Goal: Find specific page/section: Find specific page/section

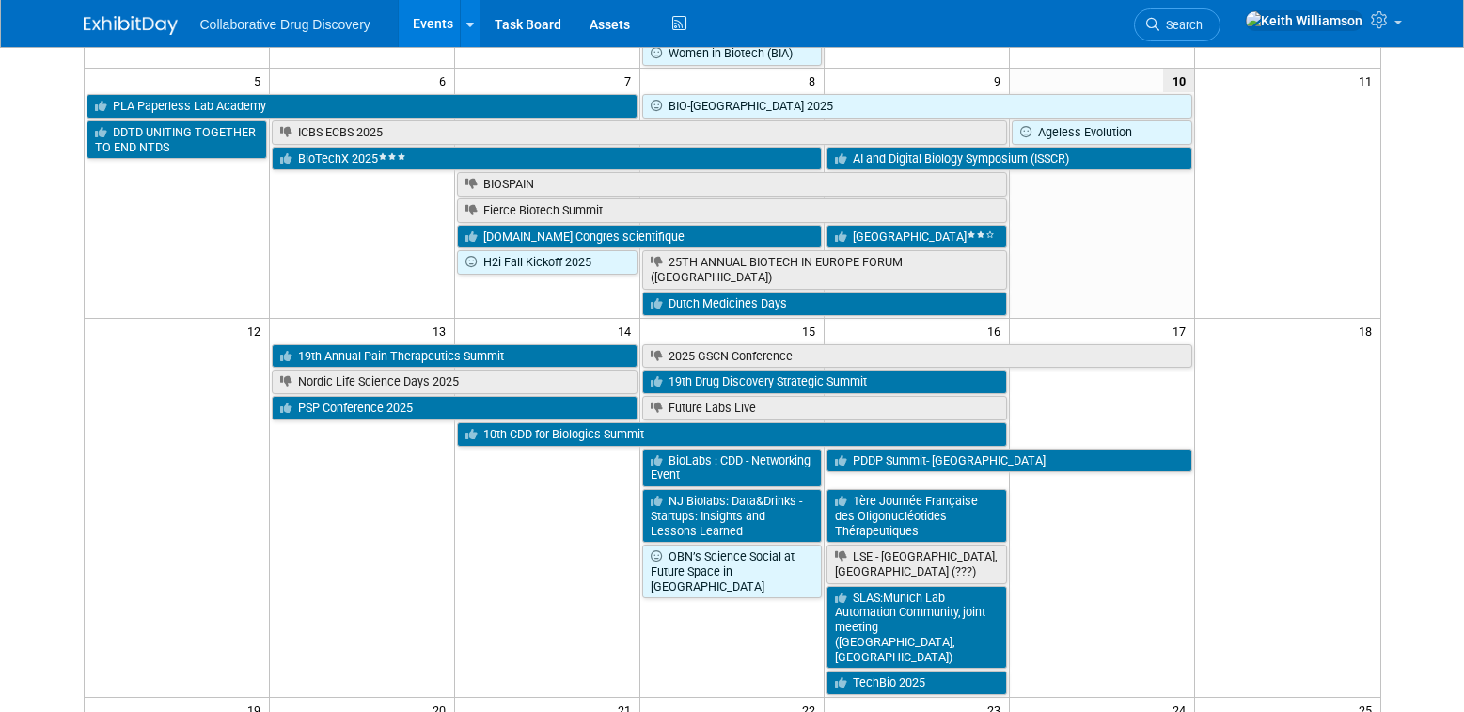
scroll to position [461, 0]
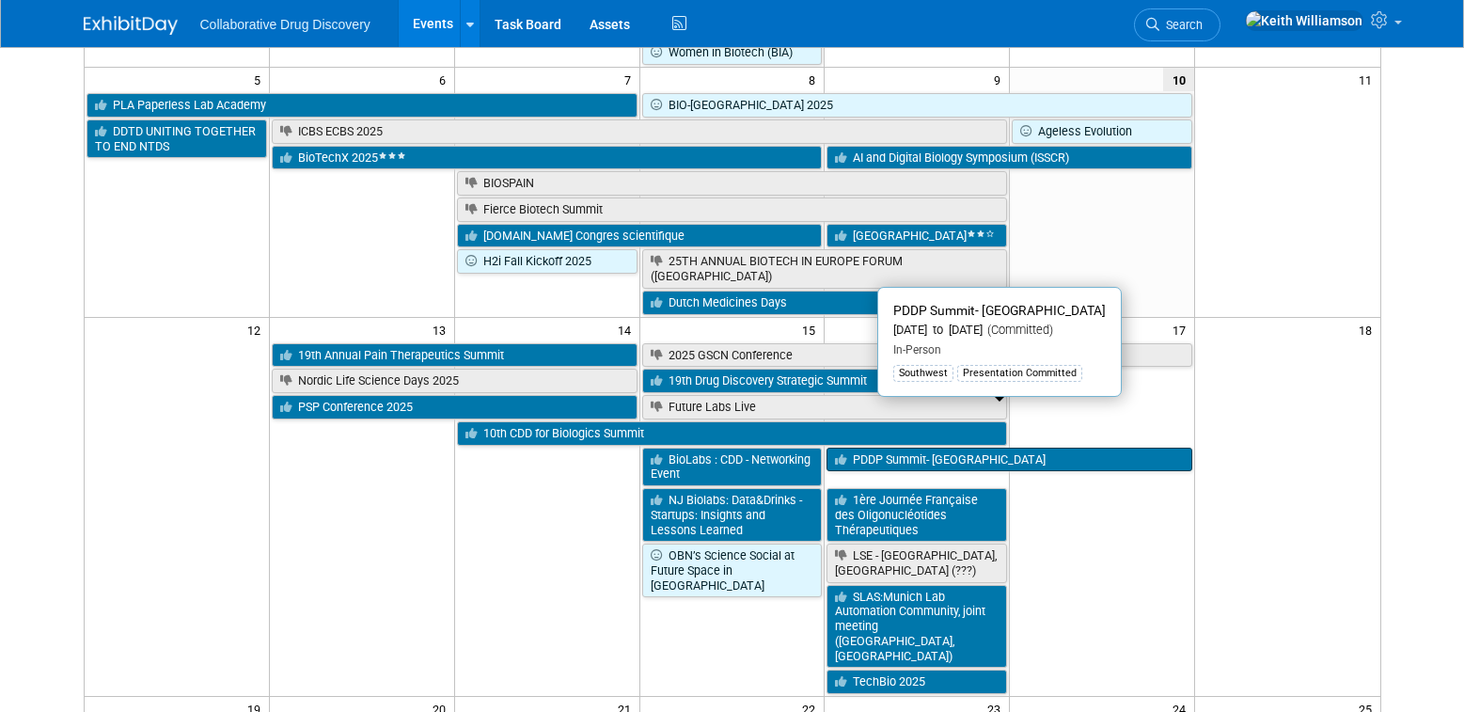
click at [1071, 448] on link "PDDP Summit- [GEOGRAPHIC_DATA]" at bounding box center [1010, 460] width 366 height 24
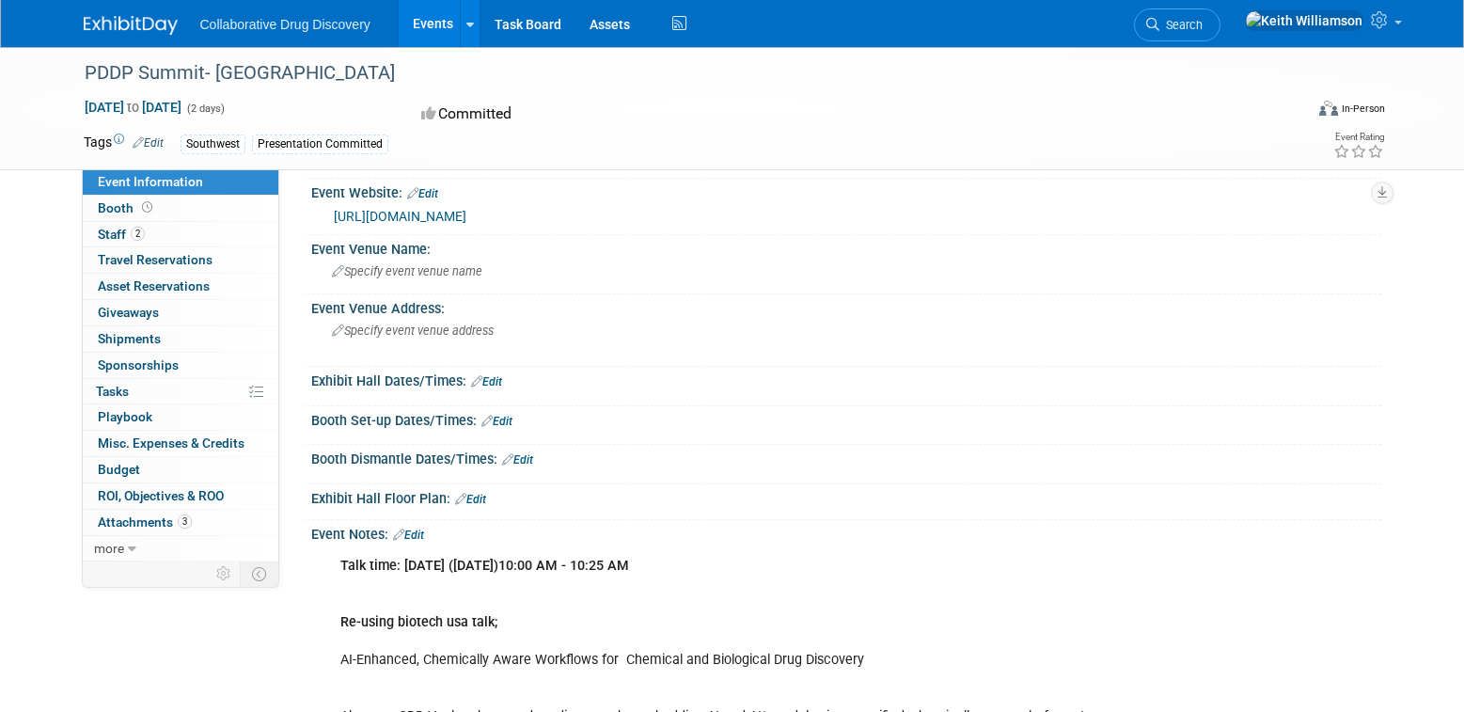
scroll to position [118, 0]
click at [466, 216] on link "https://events.precision-globe.com/single-event/precision-drug-discovery-precli…" at bounding box center [400, 219] width 133 height 15
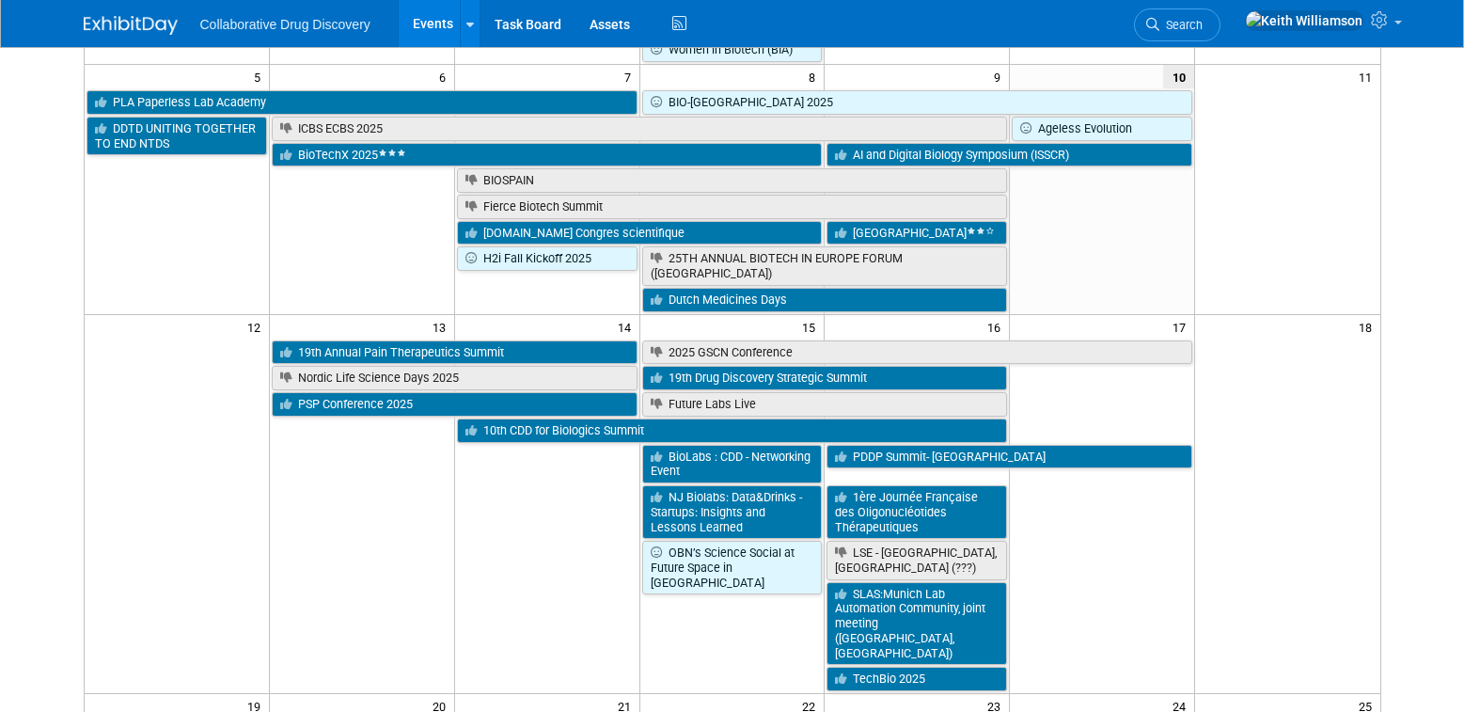
scroll to position [465, 0]
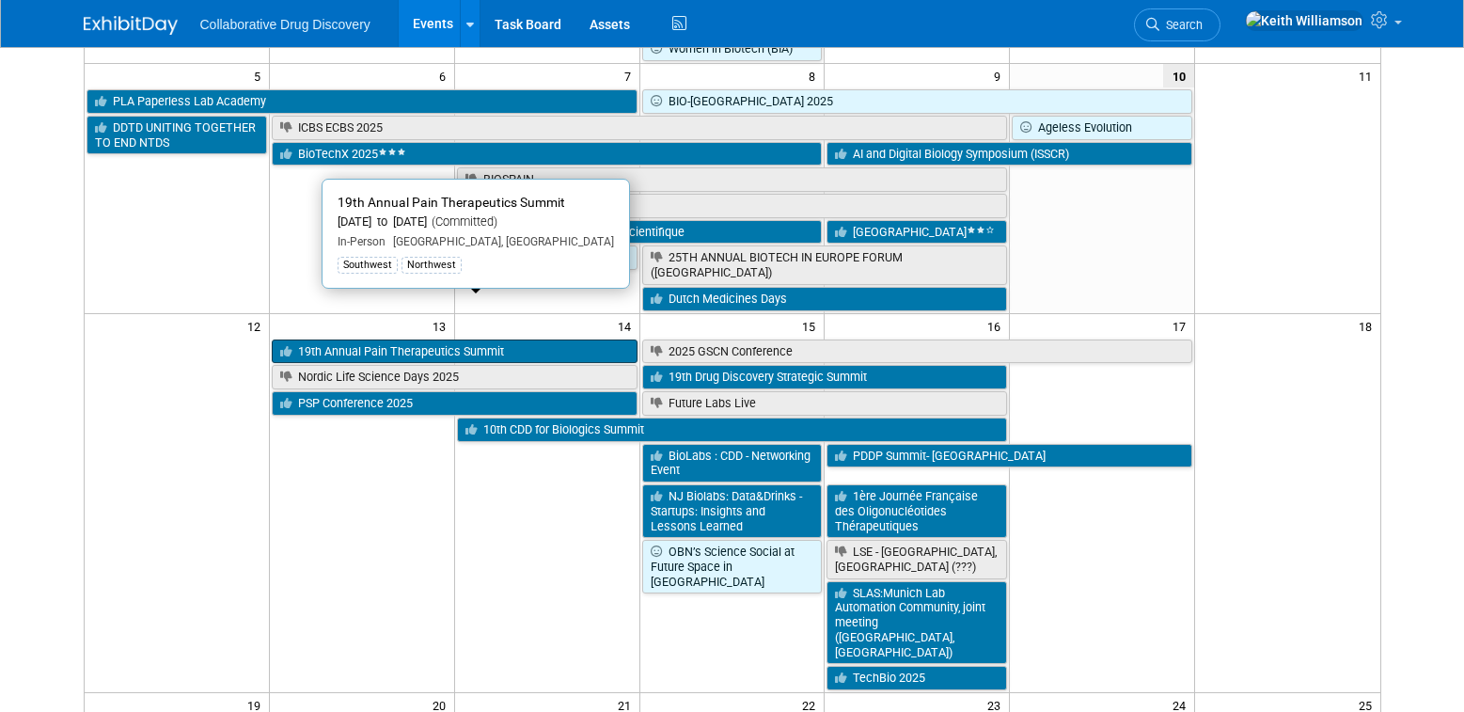
click at [483, 340] on link "19th Annual Pain Therapeutics Summit" at bounding box center [455, 352] width 366 height 24
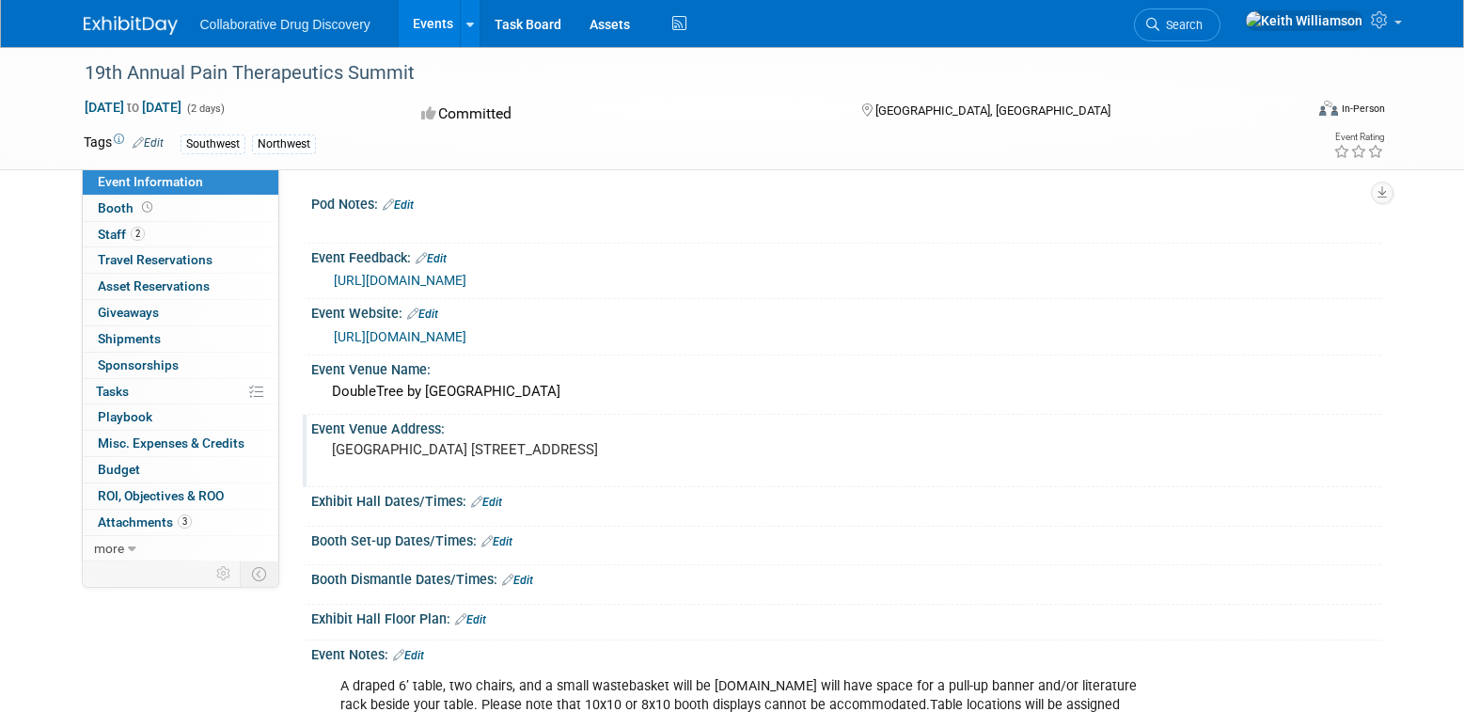
scroll to position [4, 0]
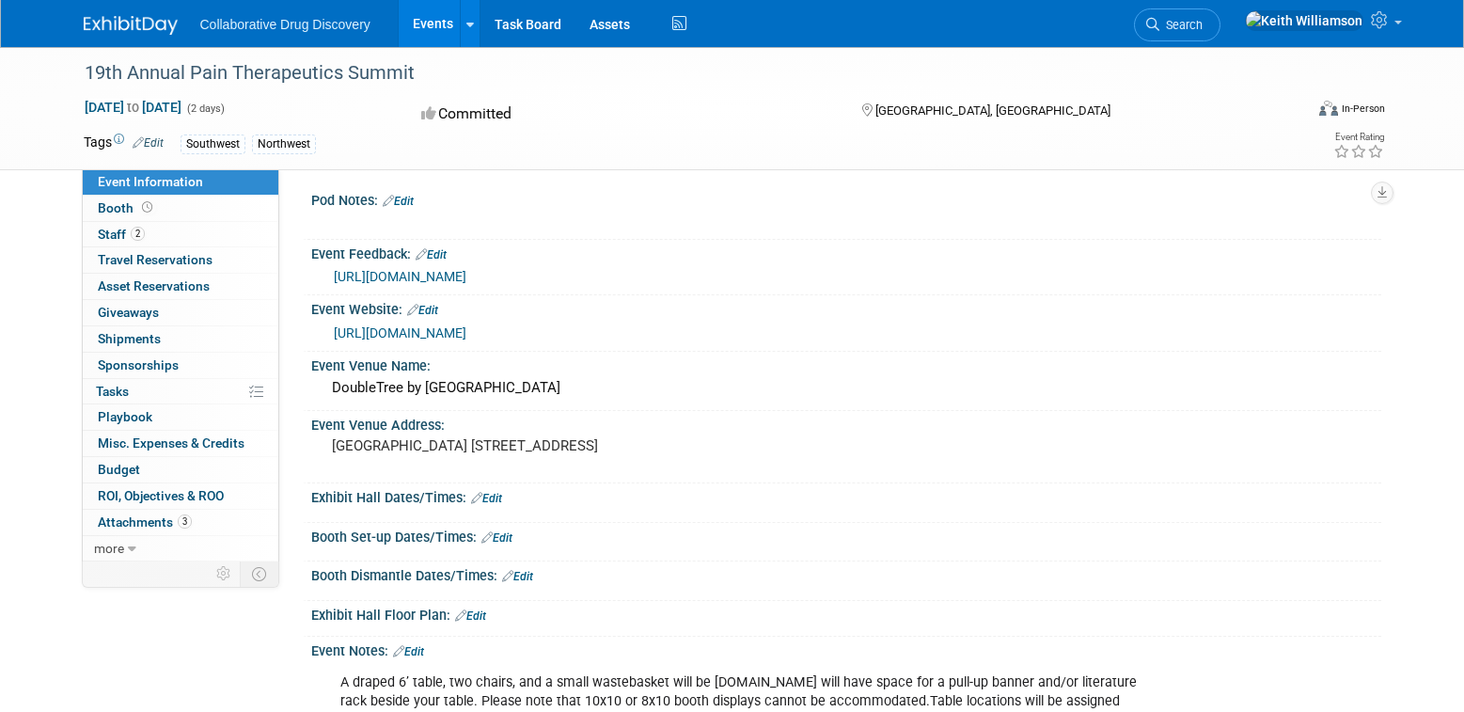
click at [466, 331] on link "https://paintherapeuticsummit.com/" at bounding box center [400, 332] width 133 height 15
